Goal: Navigation & Orientation: Find specific page/section

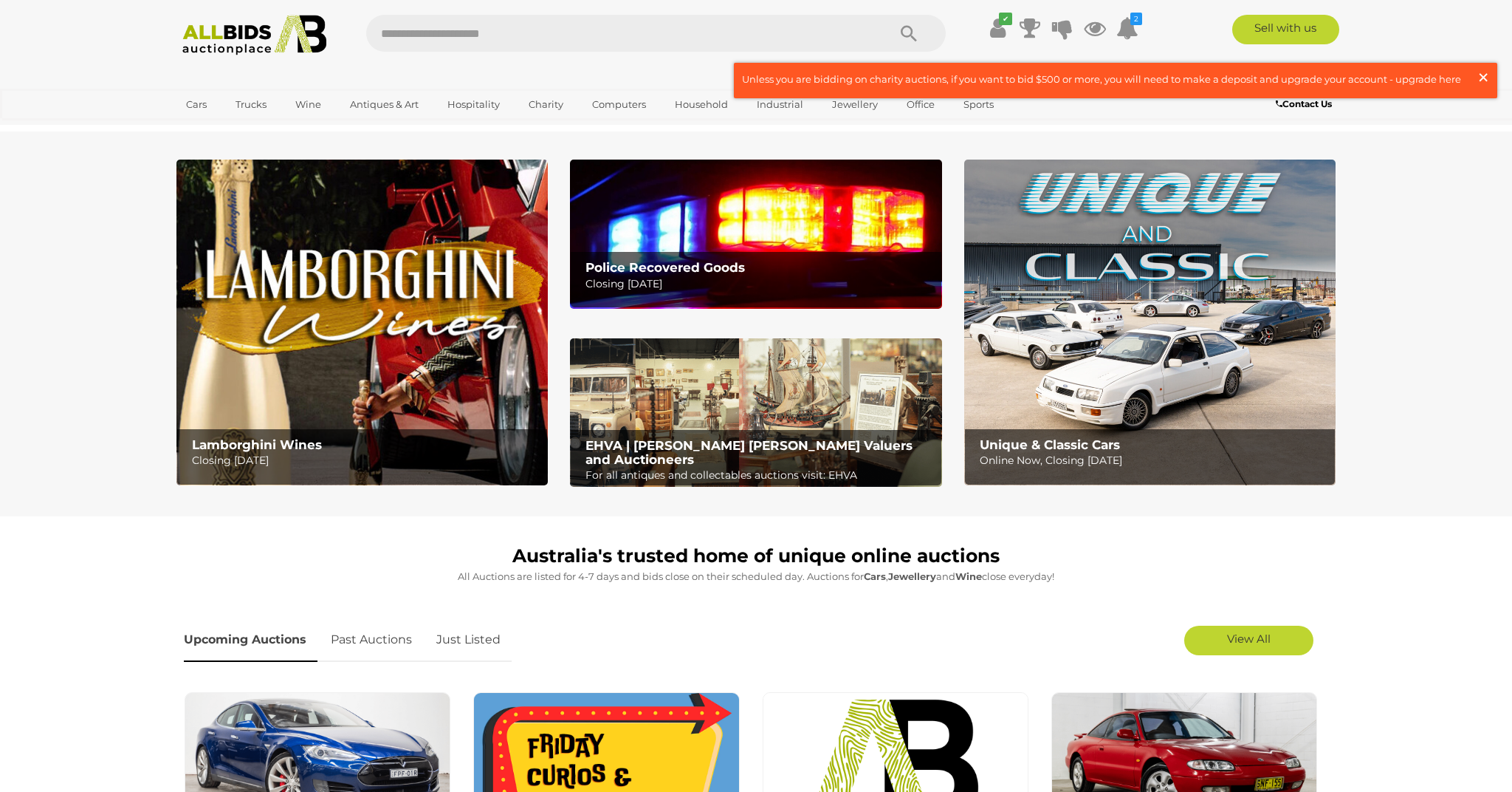
click at [1486, 76] on span "×" at bounding box center [1483, 77] width 13 height 29
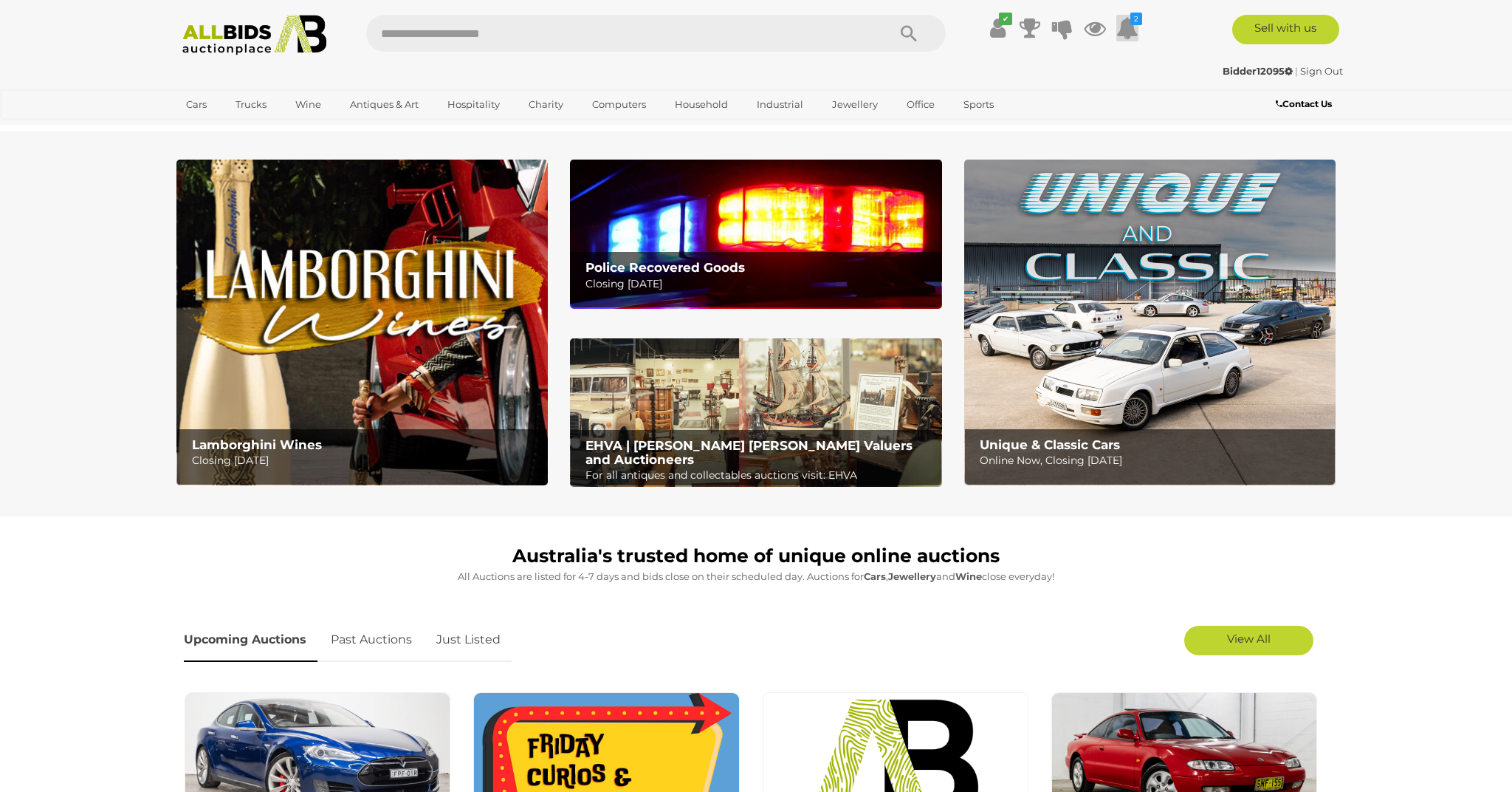
click at [1133, 34] on icon at bounding box center [1127, 29] width 22 height 27
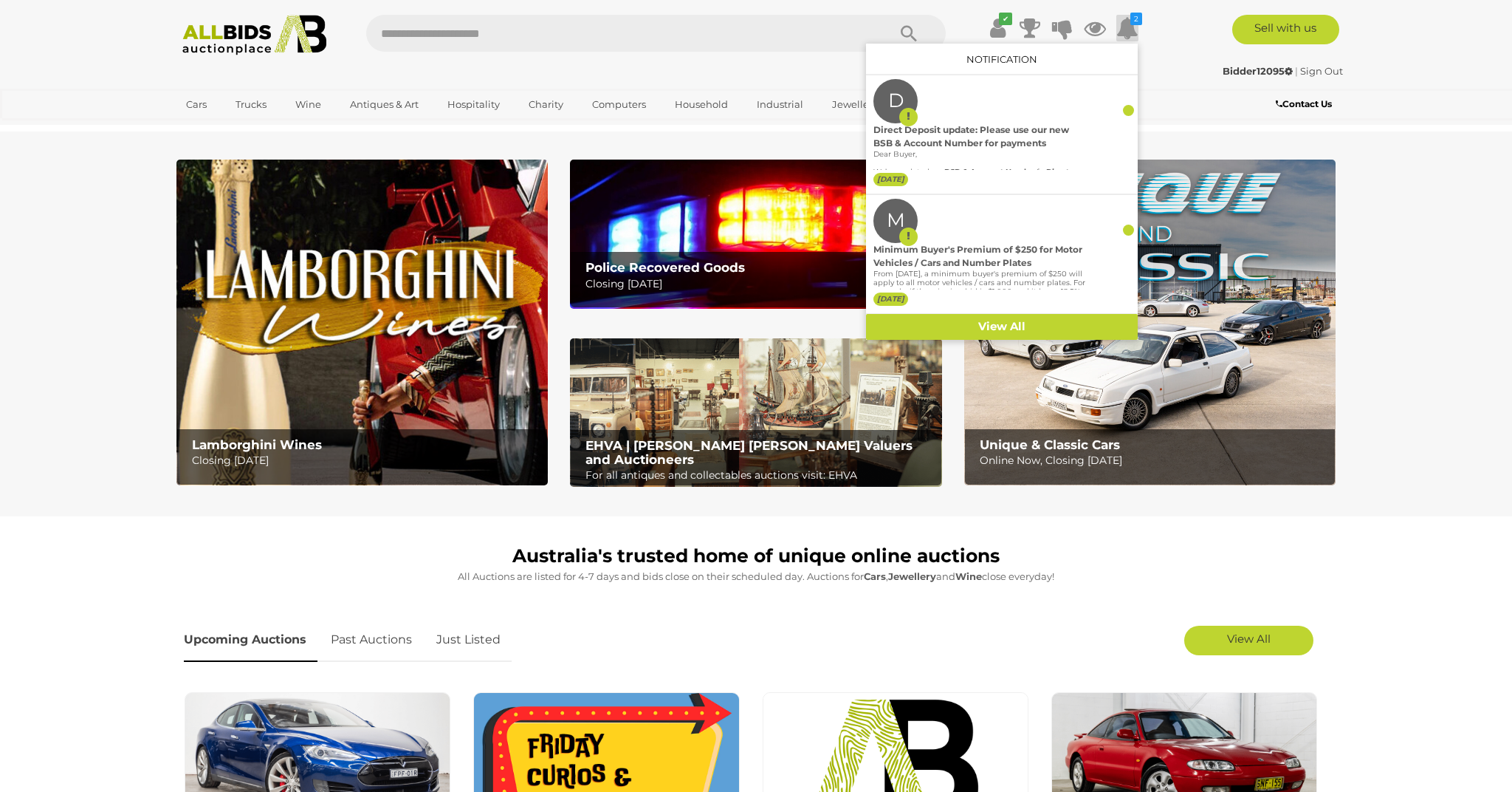
click at [1133, 34] on icon at bounding box center [1127, 29] width 22 height 27
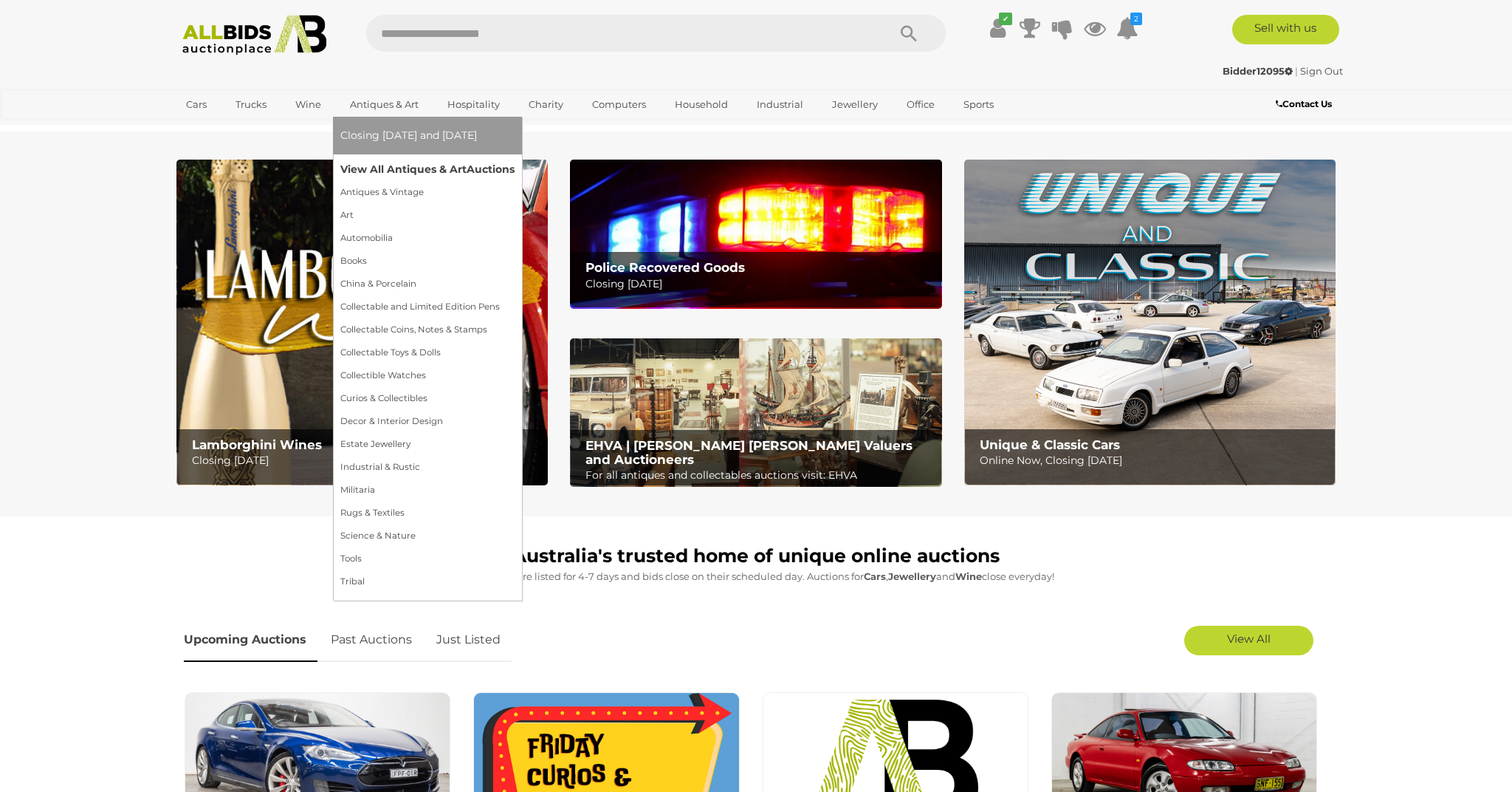
click at [402, 166] on link "View All Antiques & Art Auctions" at bounding box center [427, 169] width 174 height 23
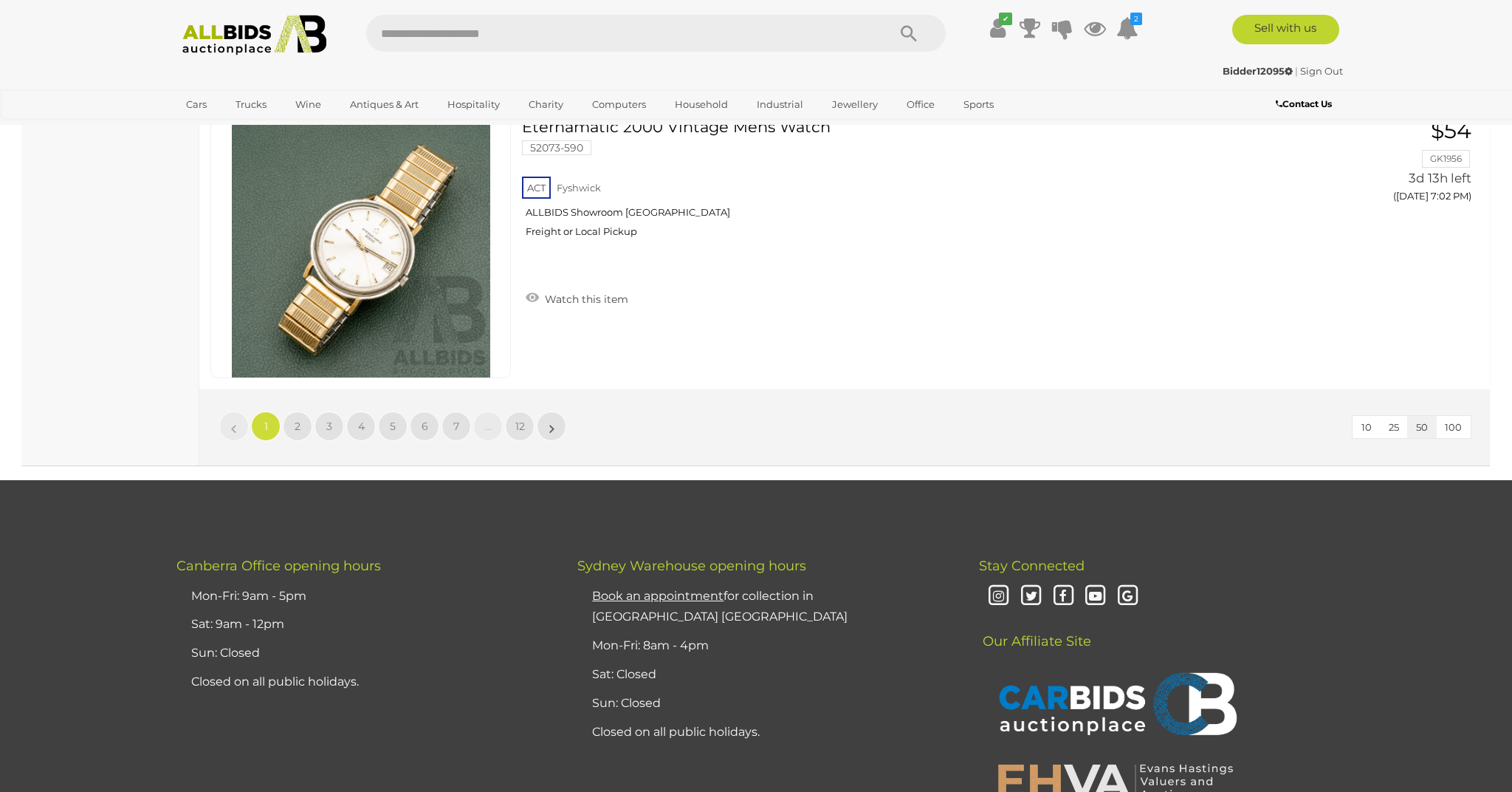
scroll to position [14236, 0]
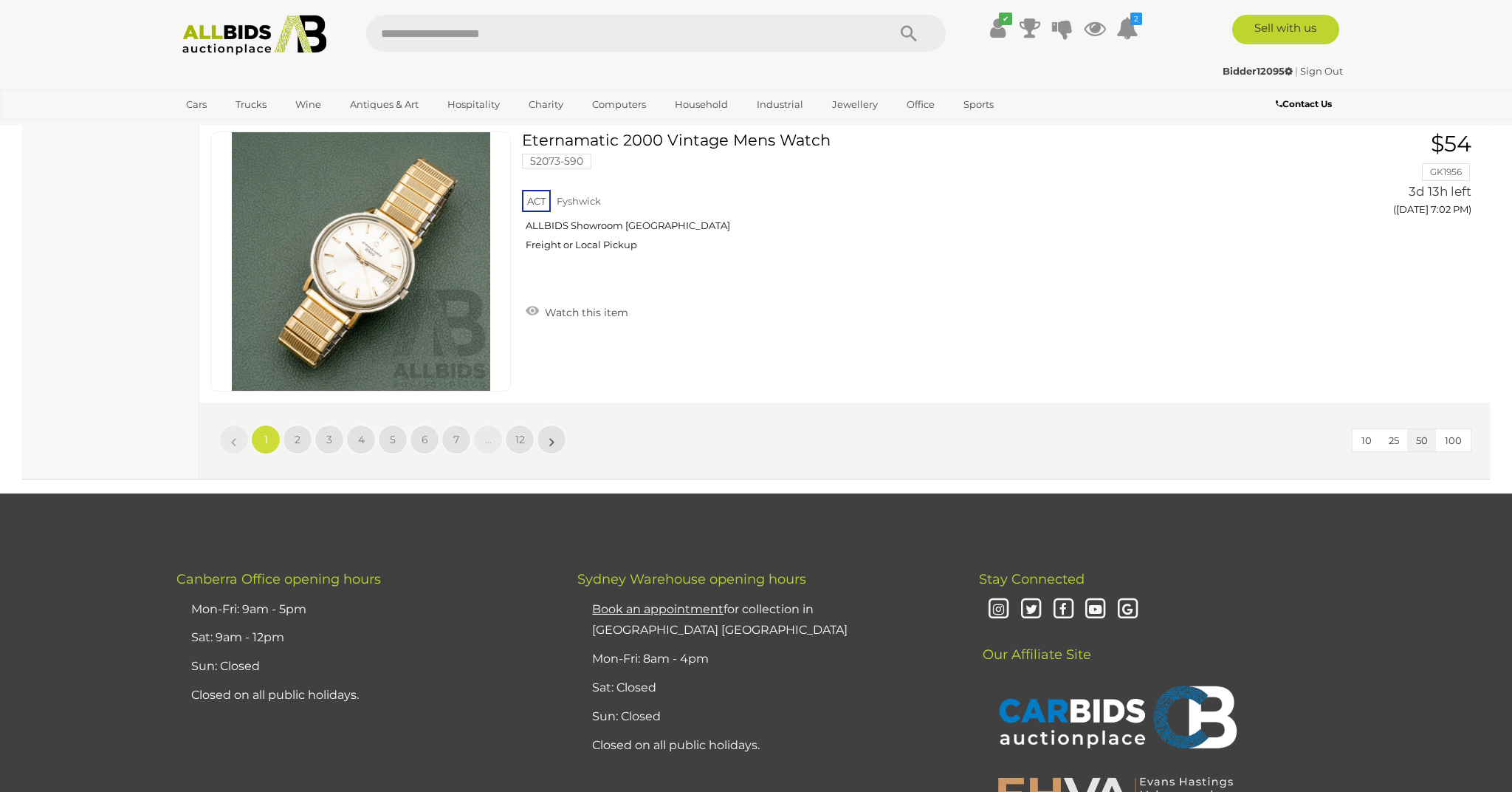
click at [1457, 435] on span "100" at bounding box center [1453, 441] width 17 height 12
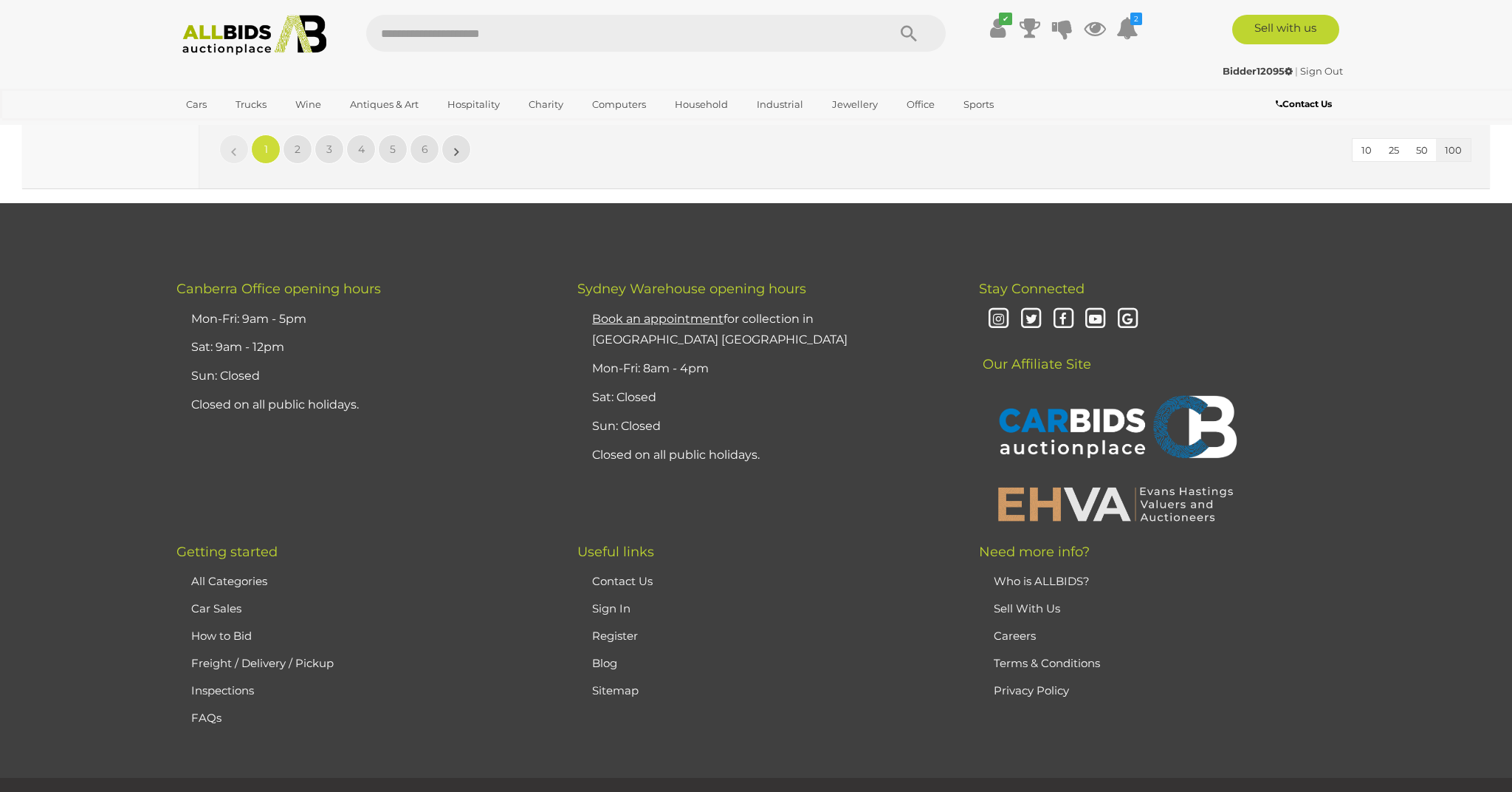
scroll to position [28747, 0]
click at [296, 149] on span "2" at bounding box center [298, 149] width 6 height 13
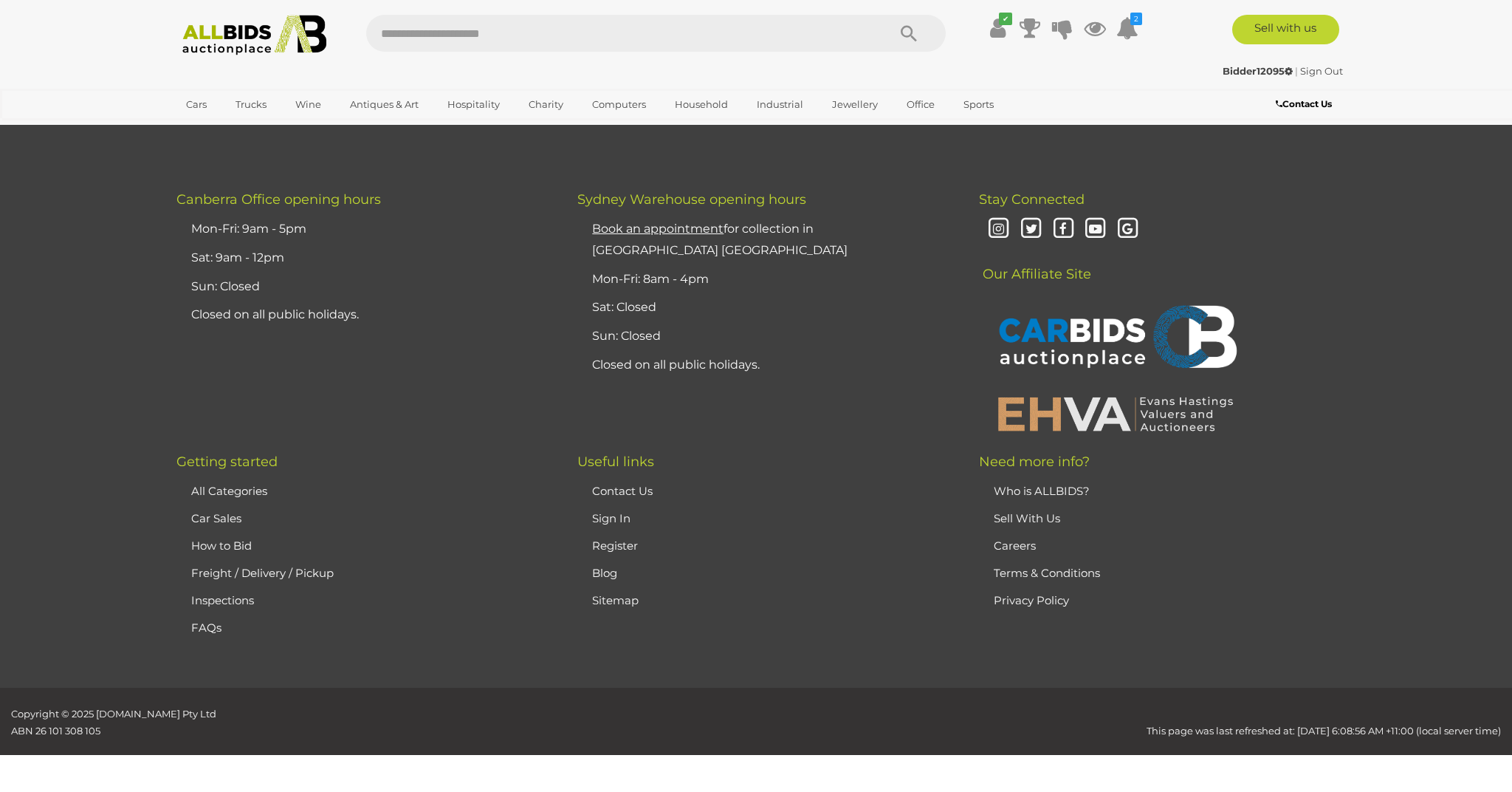
scroll to position [268, 0]
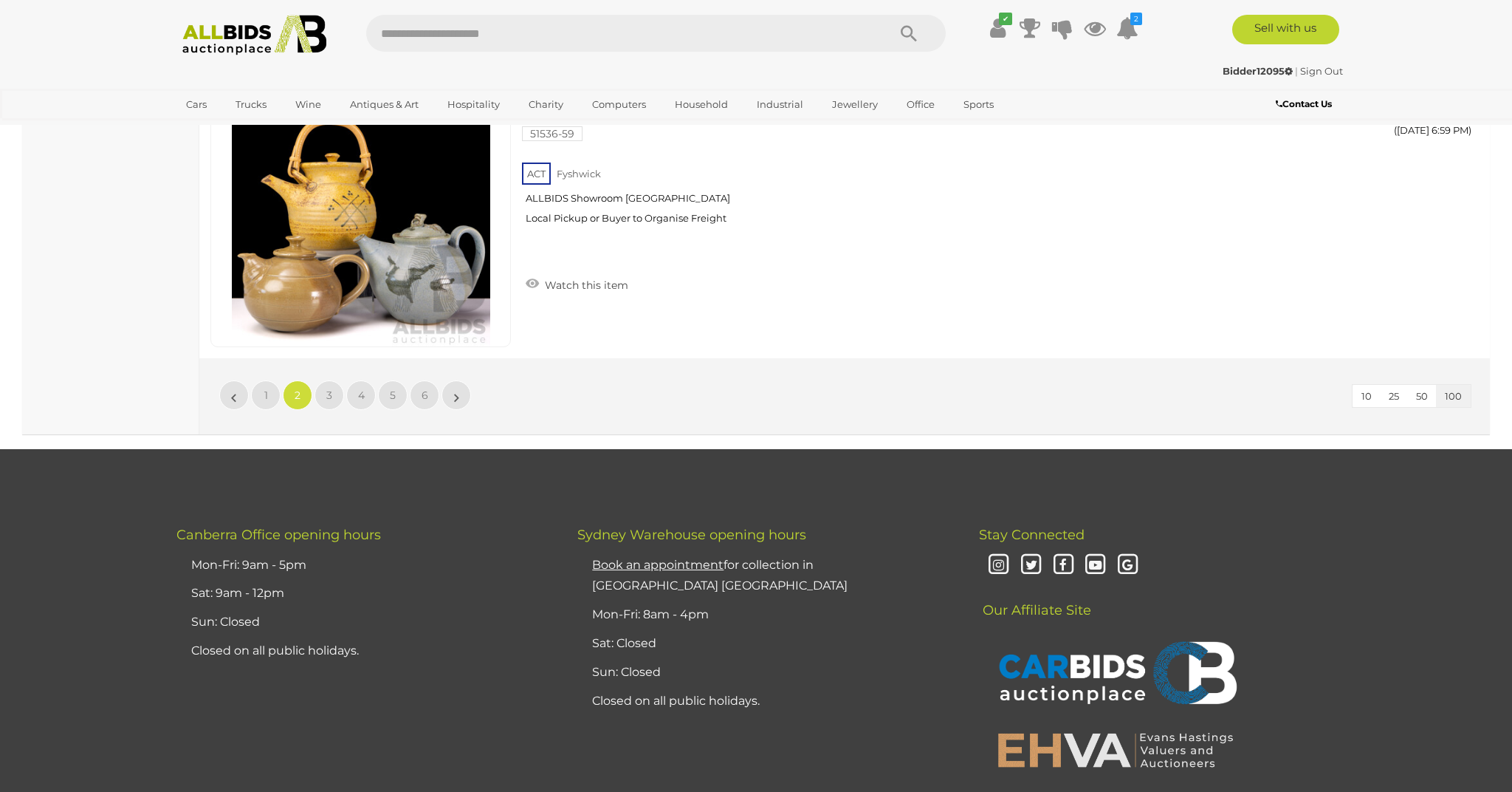
scroll to position [28525, 0]
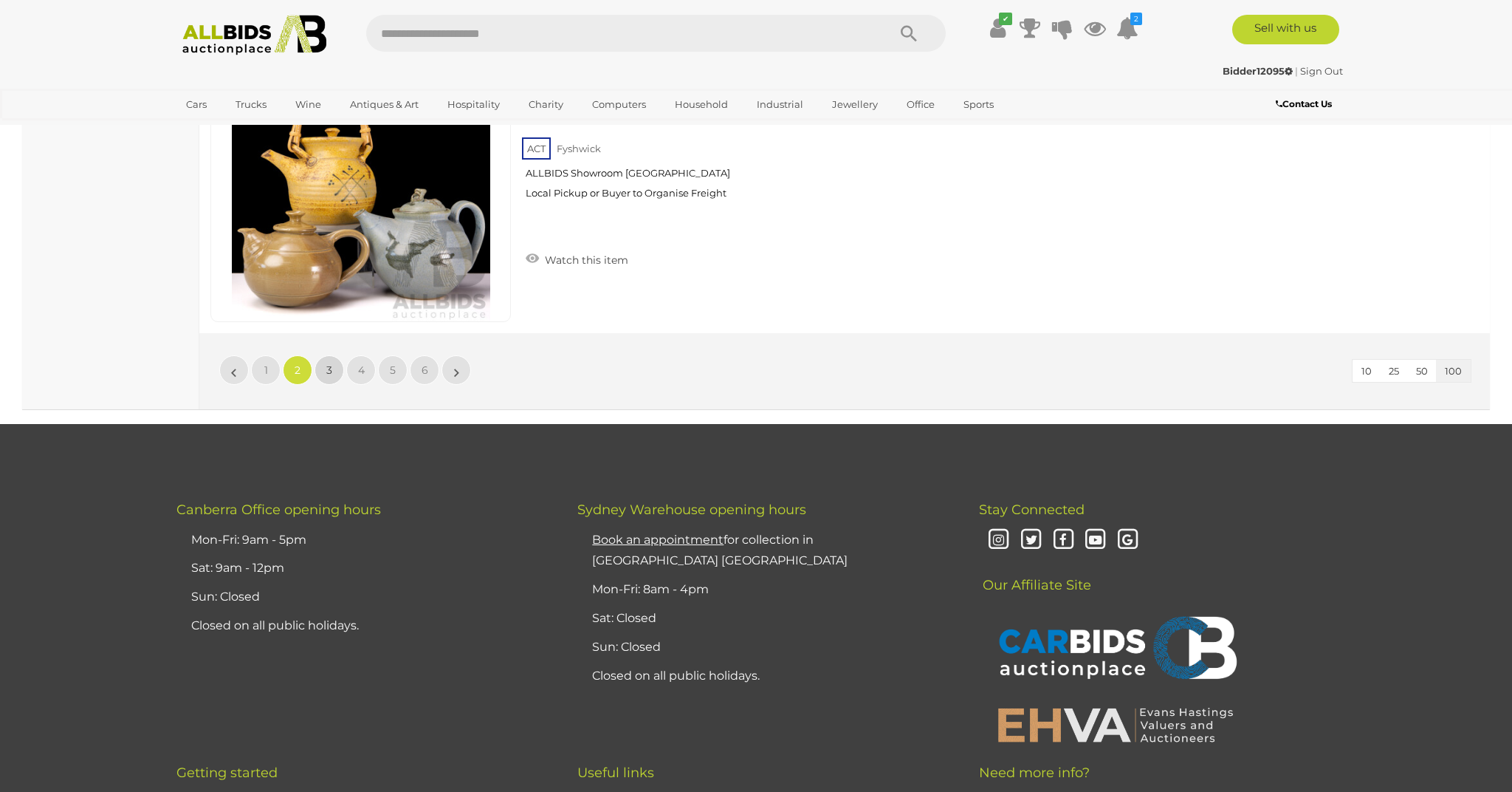
click at [331, 370] on span "3" at bounding box center [329, 370] width 6 height 13
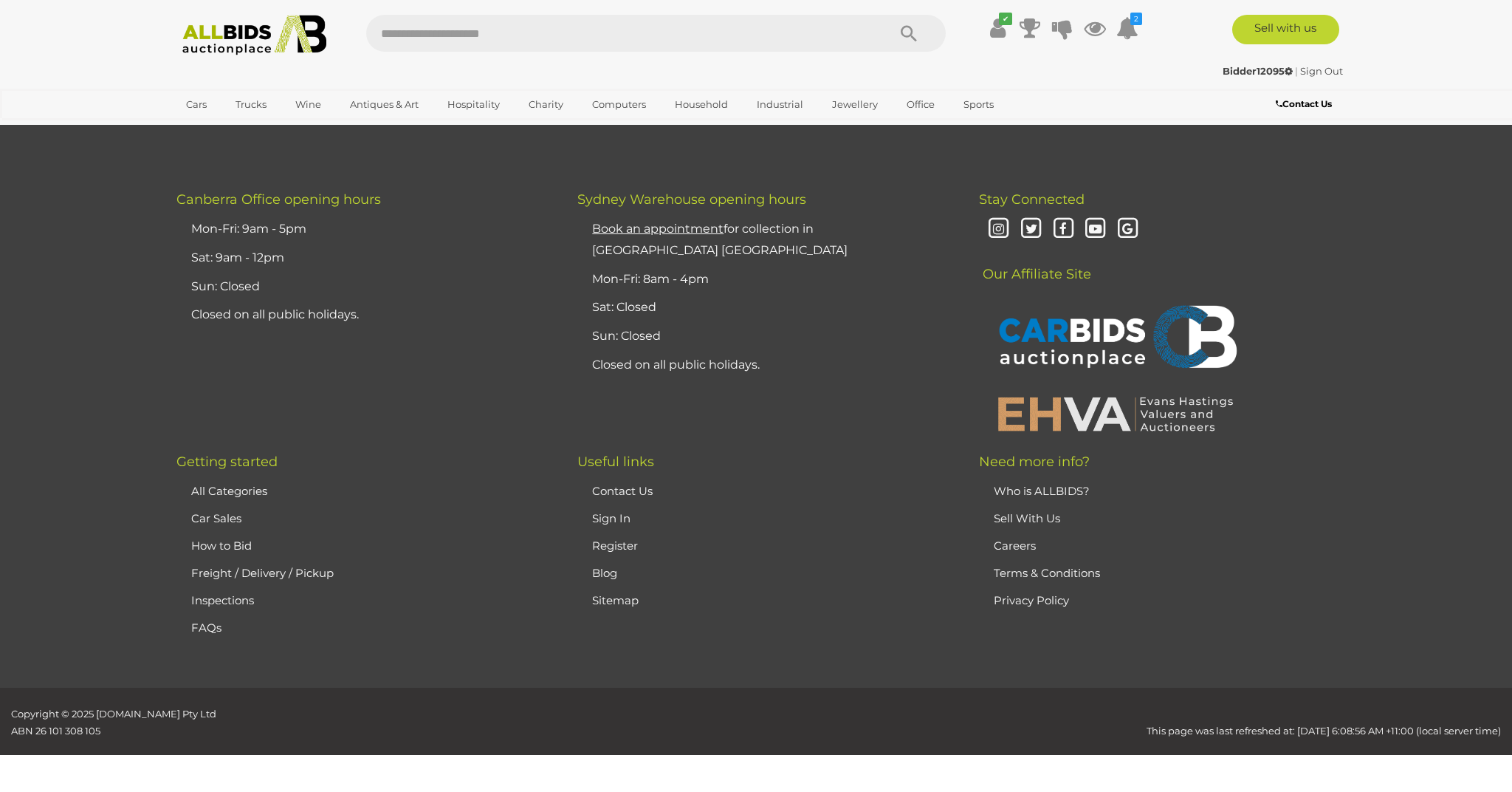
scroll to position [268, 0]
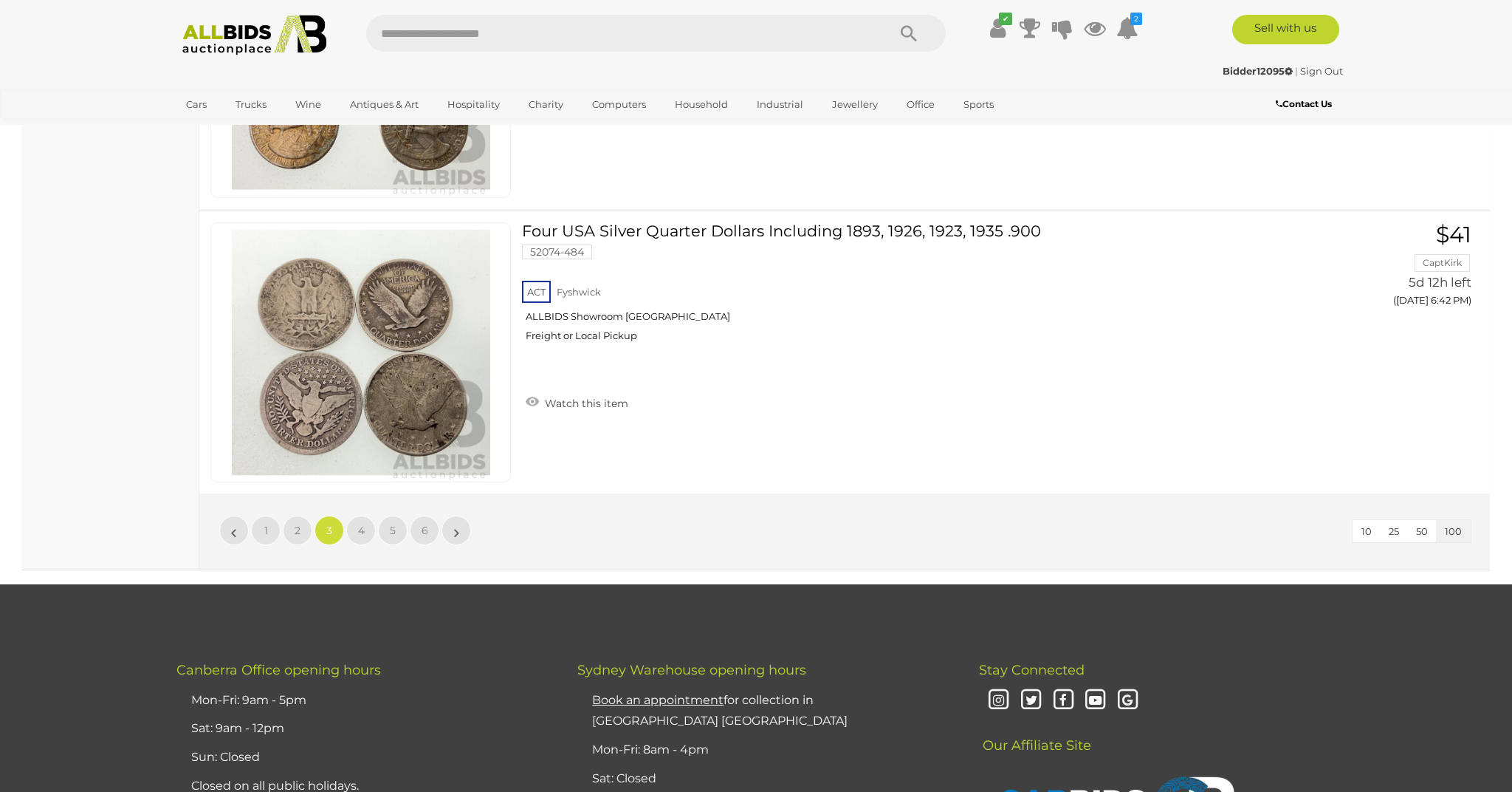
scroll to position [28388, 0]
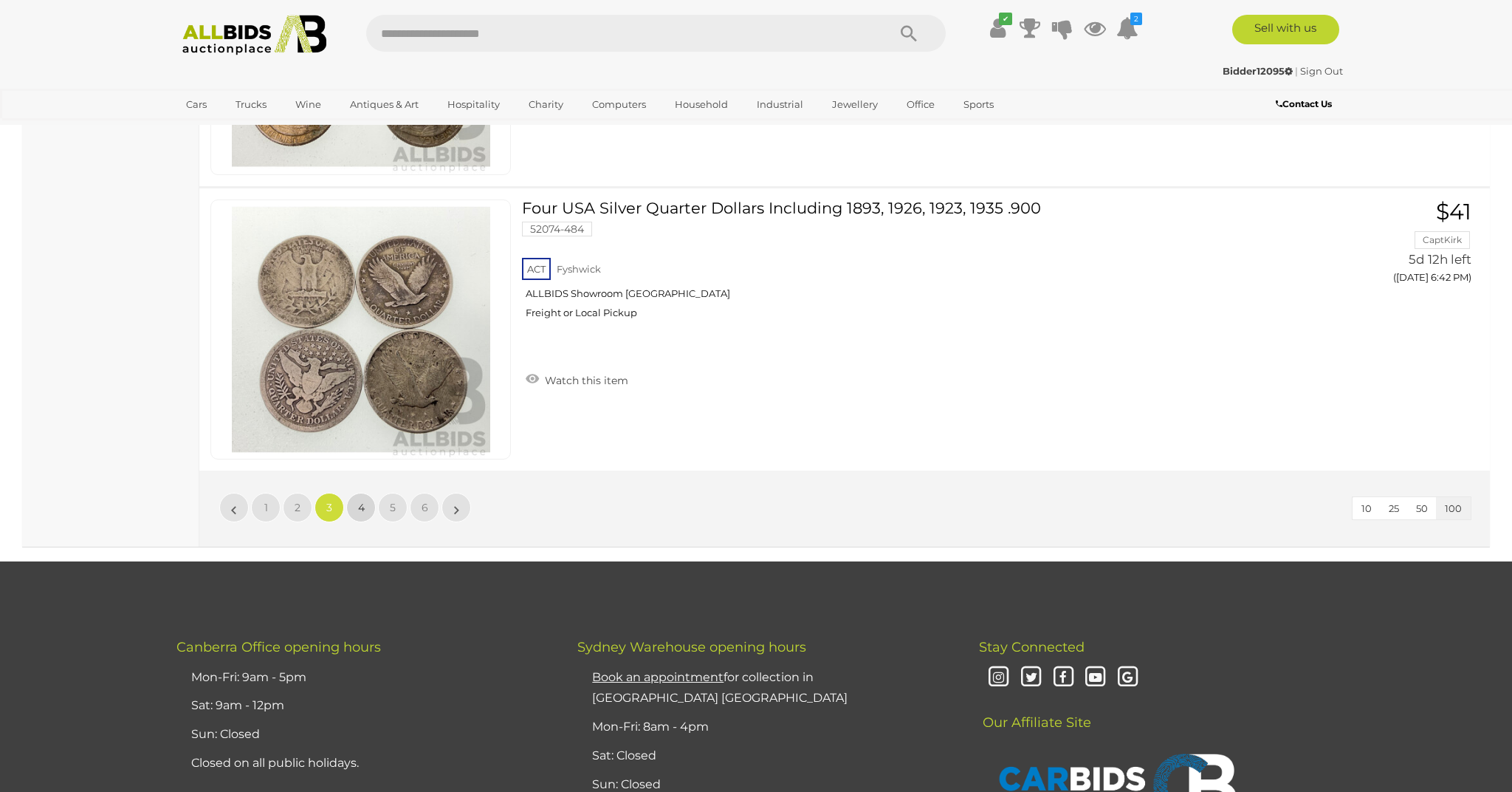
click at [364, 508] on span "4" at bounding box center [361, 508] width 7 height 13
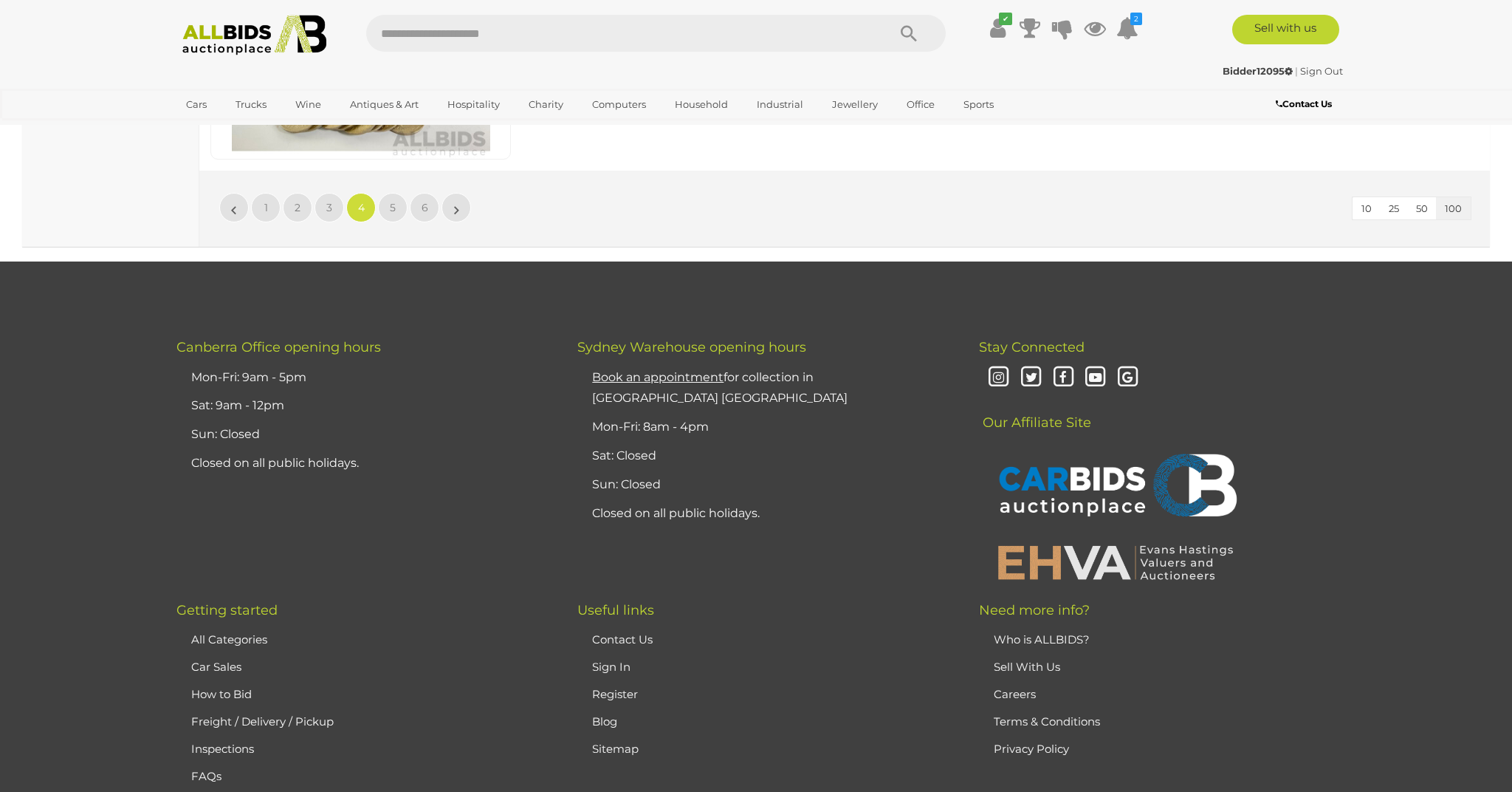
scroll to position [28754, 0]
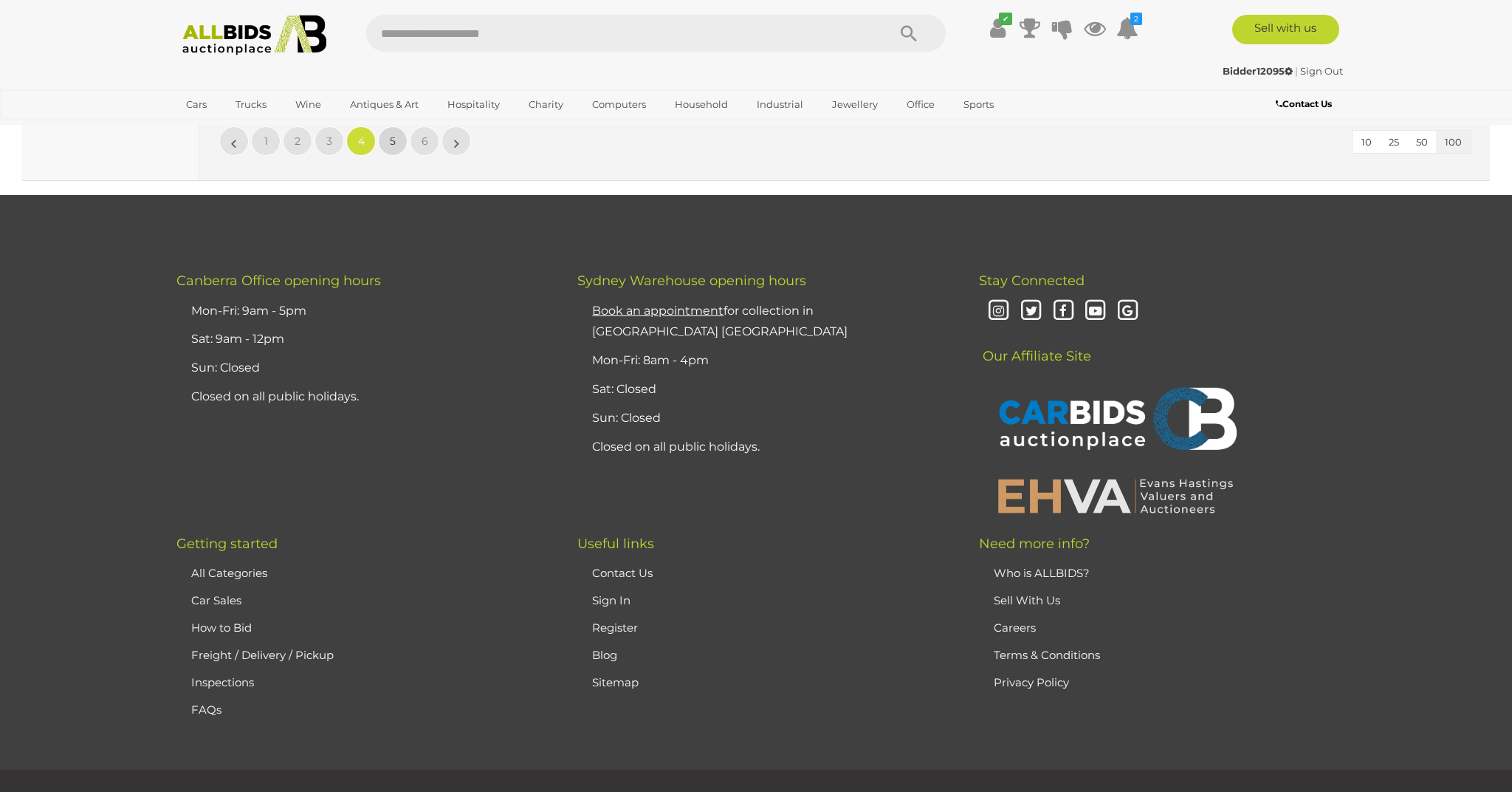
click at [390, 143] on span "5" at bounding box center [392, 141] width 6 height 13
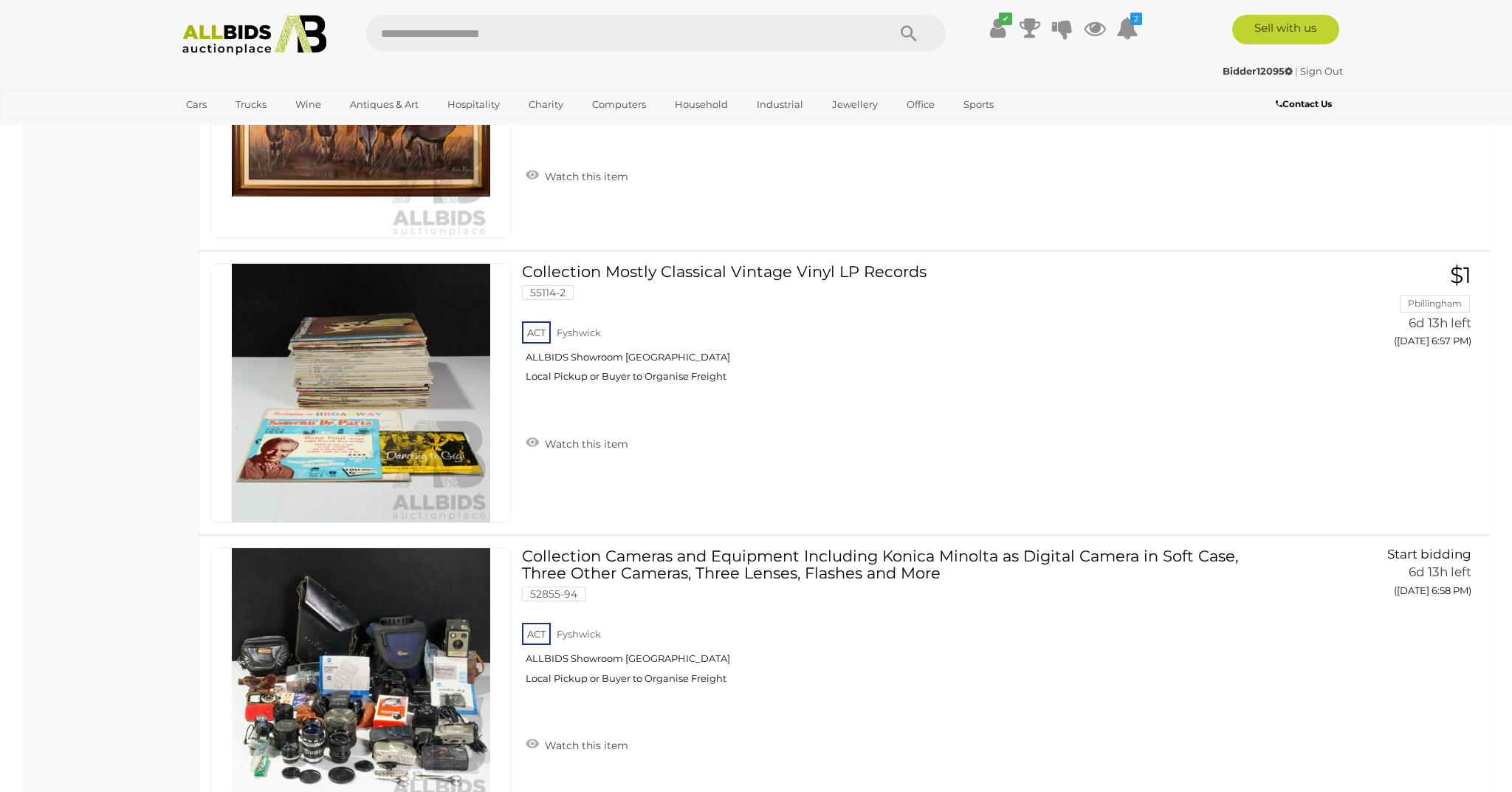
scroll to position [10410, 0]
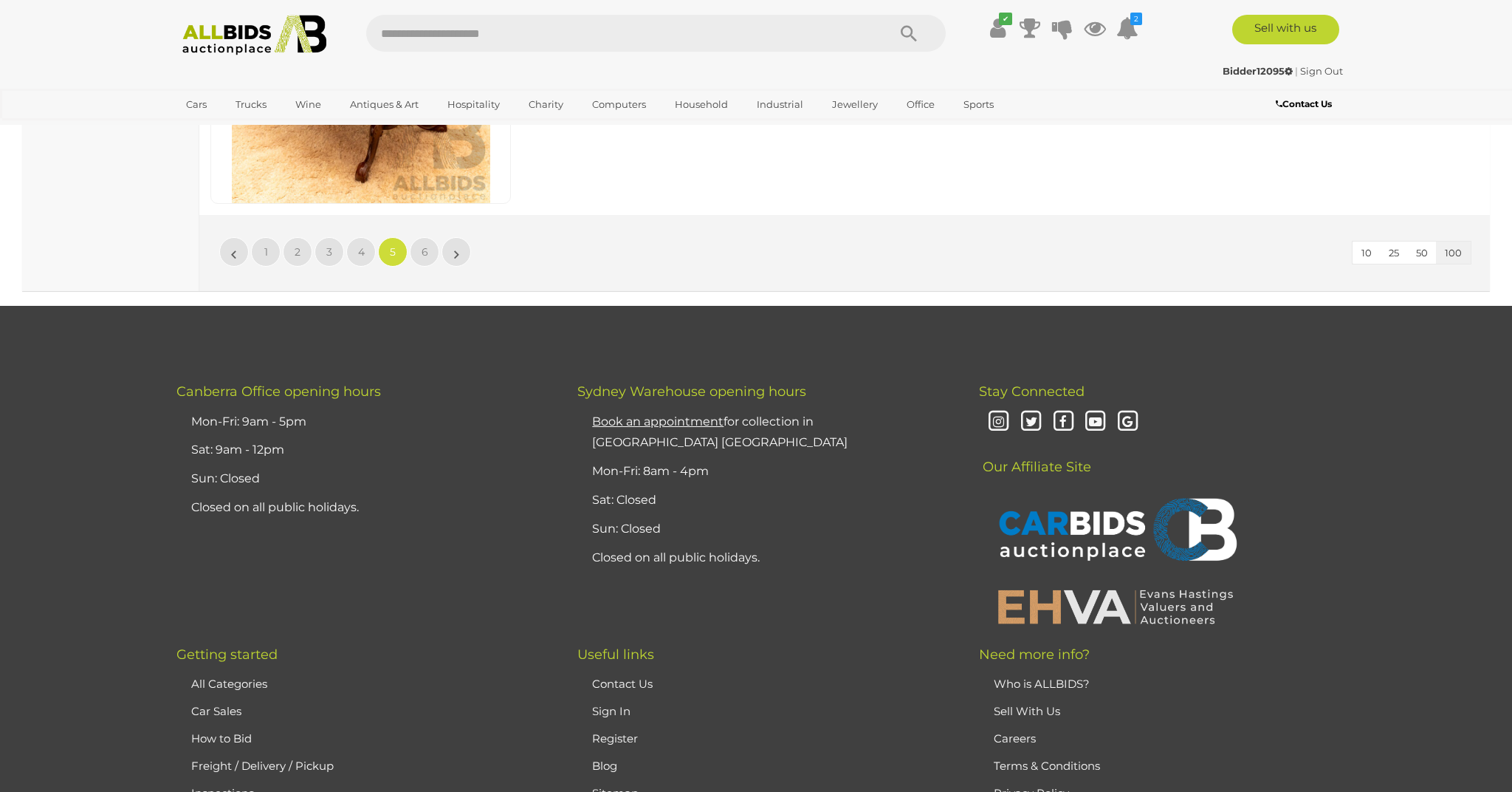
scroll to position [28653, 0]
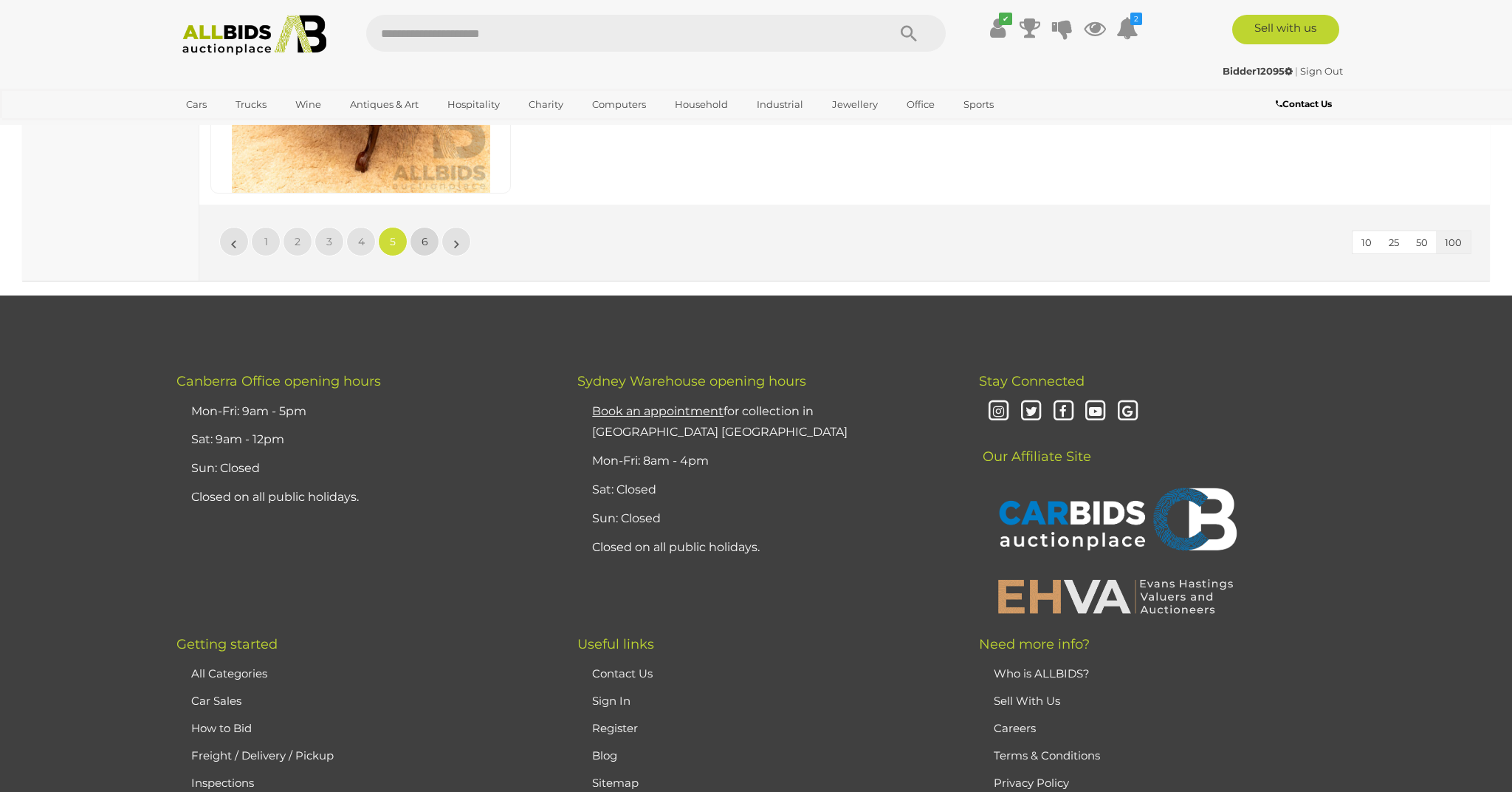
click at [422, 243] on span "6" at bounding box center [425, 241] width 7 height 13
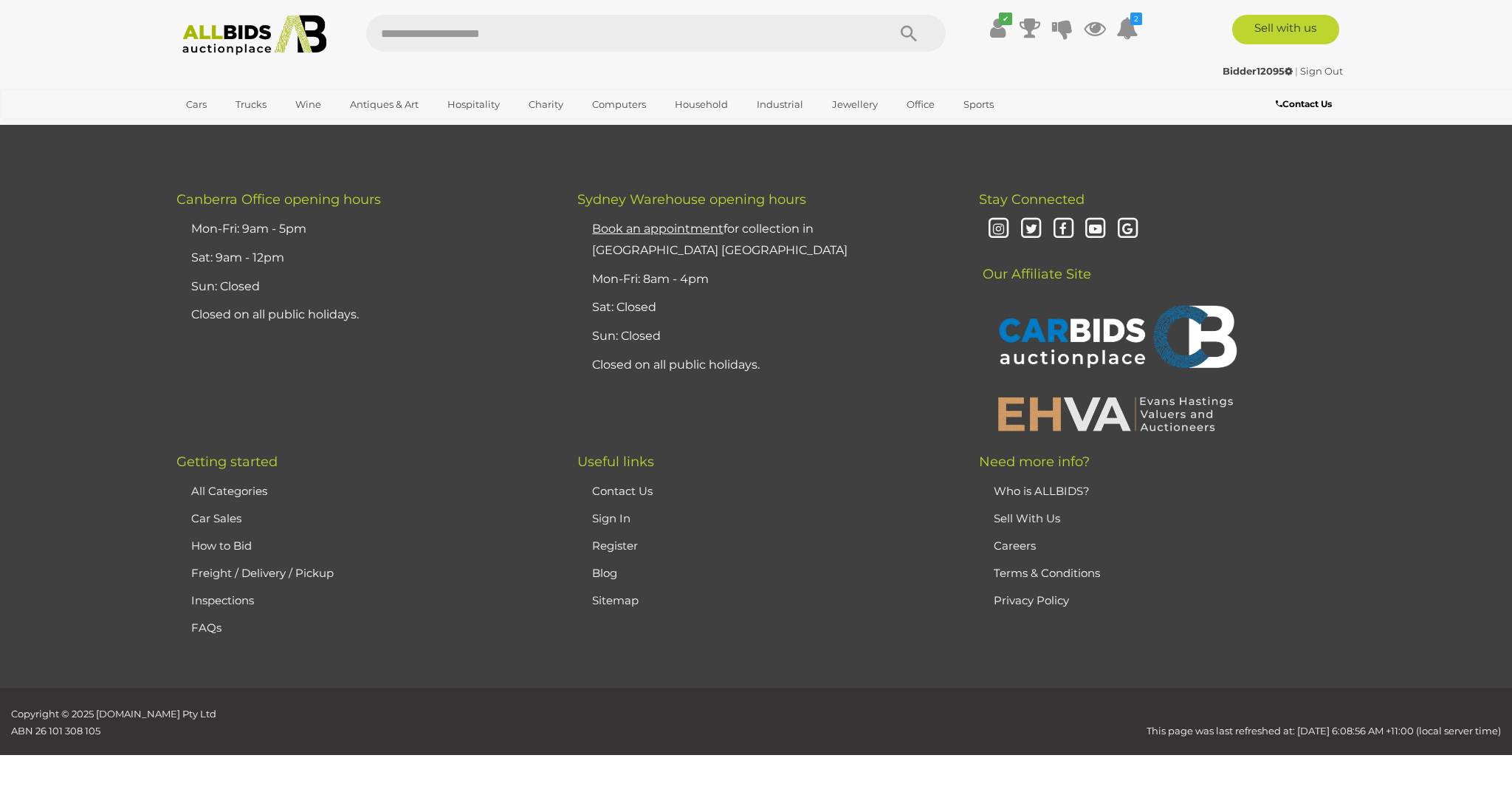
scroll to position [268, 0]
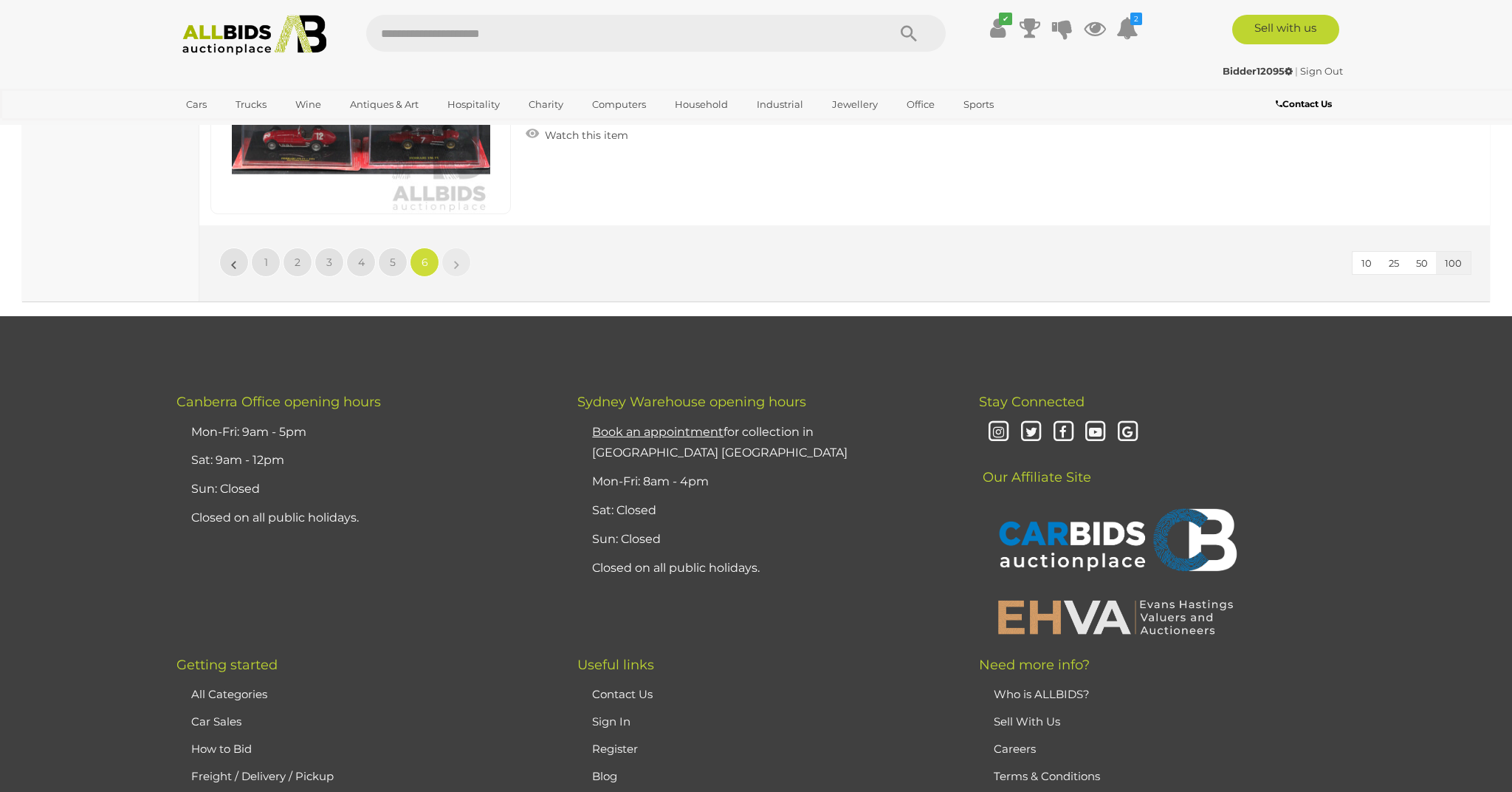
scroll to position [15274, 0]
